Goal: Task Accomplishment & Management: Use online tool/utility

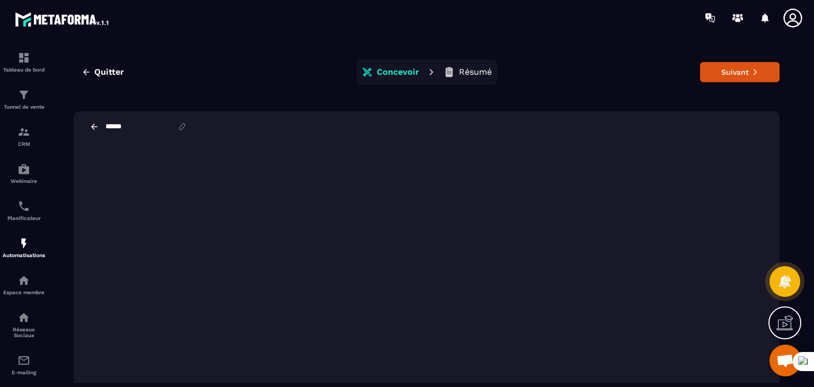
scroll to position [479, 0]
click at [98, 66] on button "Quitter" at bounding box center [103, 72] width 58 height 19
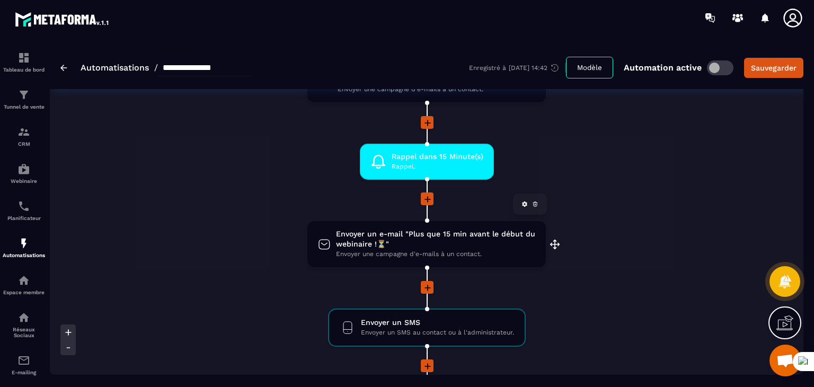
scroll to position [848, 0]
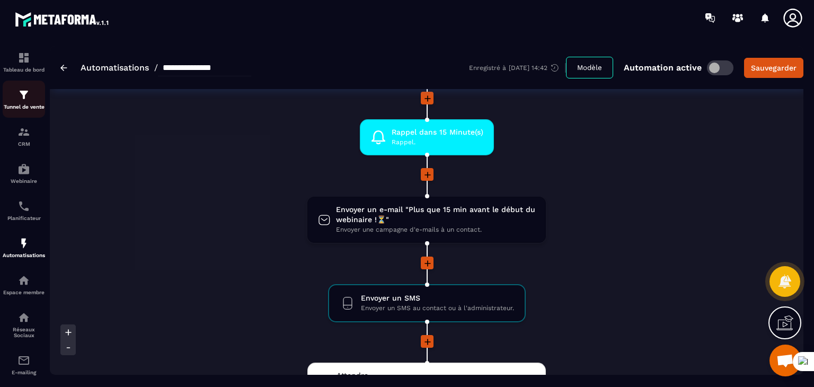
click at [25, 94] on img at bounding box center [23, 95] width 13 height 13
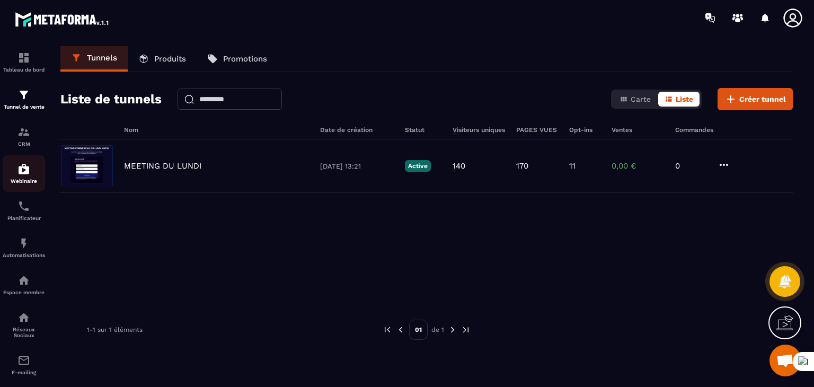
click at [27, 169] on img at bounding box center [23, 169] width 13 height 13
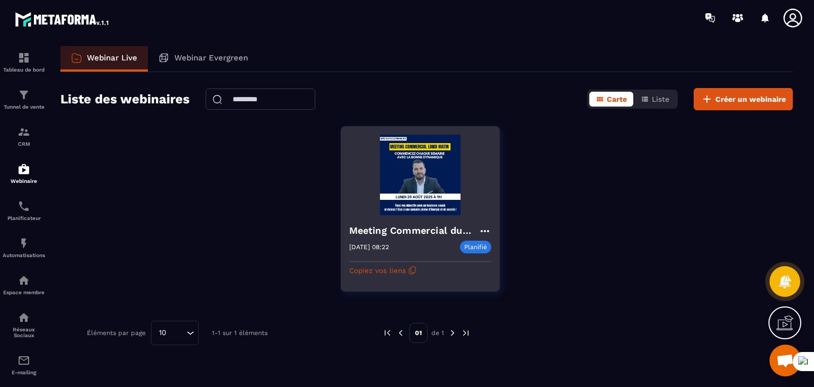
click at [432, 168] on img at bounding box center [420, 175] width 142 height 81
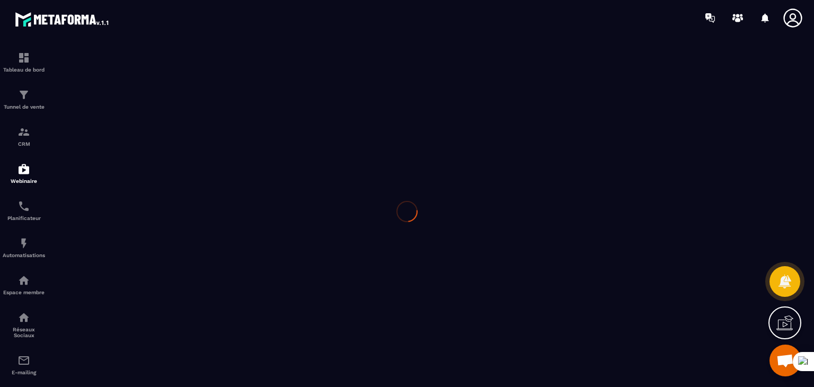
type input "**********"
type textarea "**********"
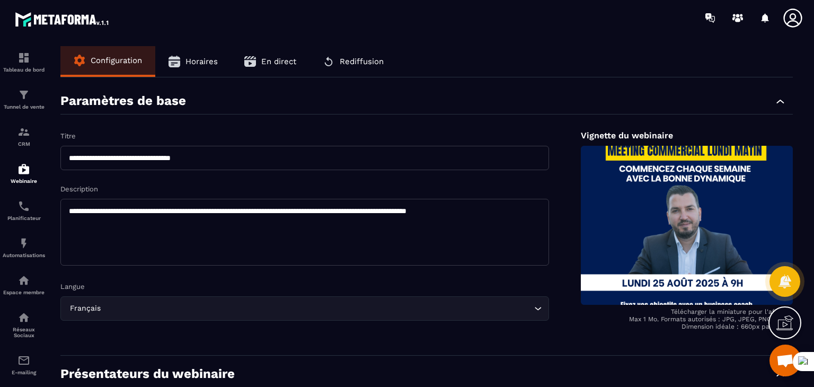
click at [218, 58] on button "Horaires" at bounding box center [193, 61] width 76 height 31
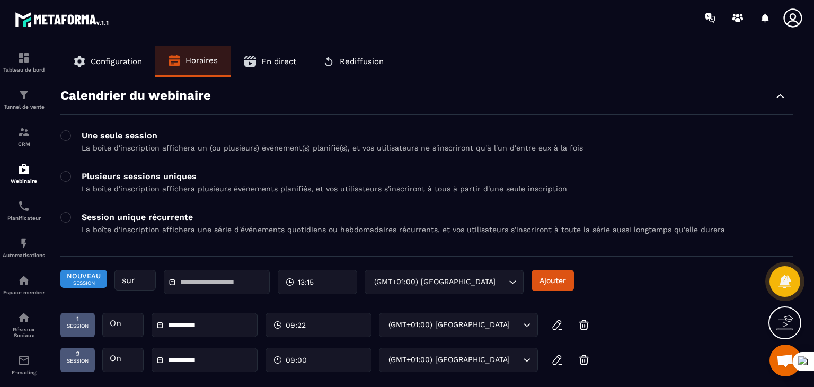
click at [283, 54] on button "En direct" at bounding box center [270, 61] width 78 height 31
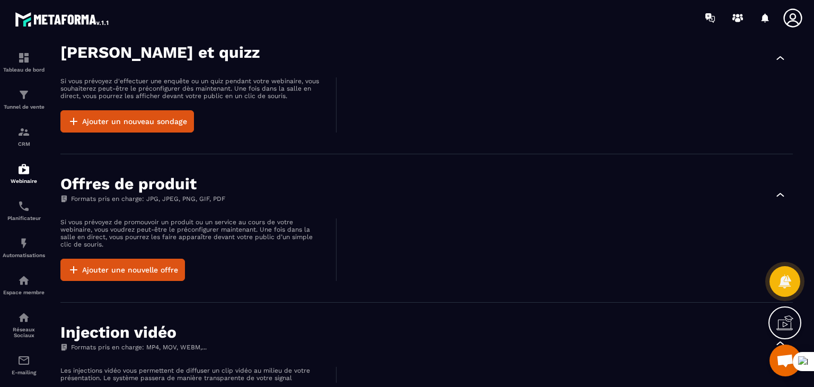
scroll to position [265, 0]
click at [24, 41] on div at bounding box center [24, 215] width 48 height 358
